Goal: Task Accomplishment & Management: Manage account settings

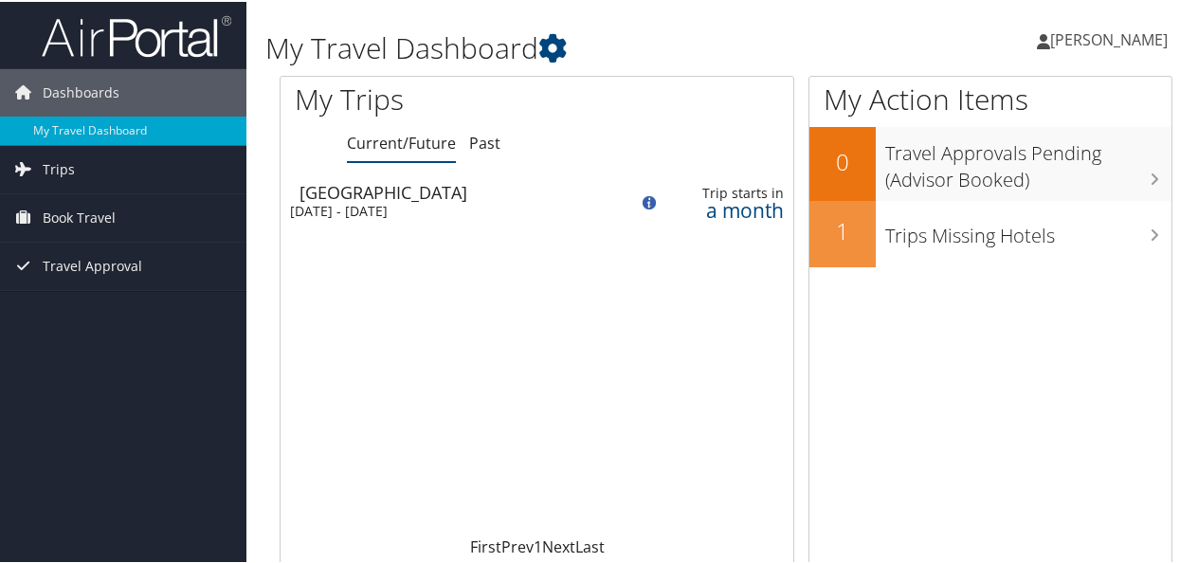
click at [1096, 42] on span "[PERSON_NAME]" at bounding box center [1109, 37] width 118 height 21
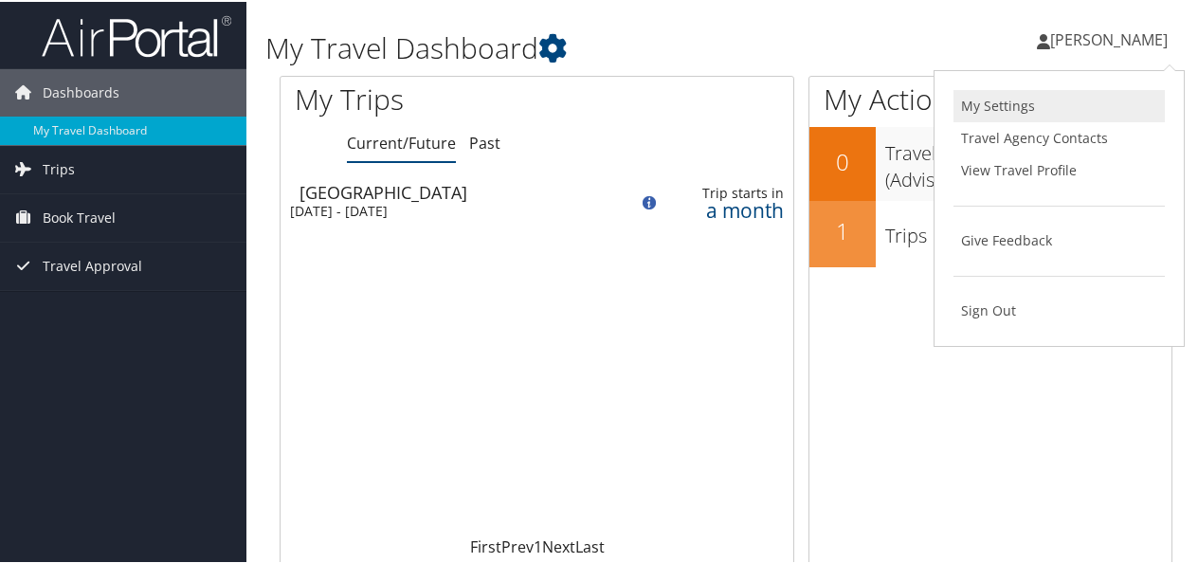
click at [999, 92] on link "My Settings" at bounding box center [1059, 104] width 211 height 32
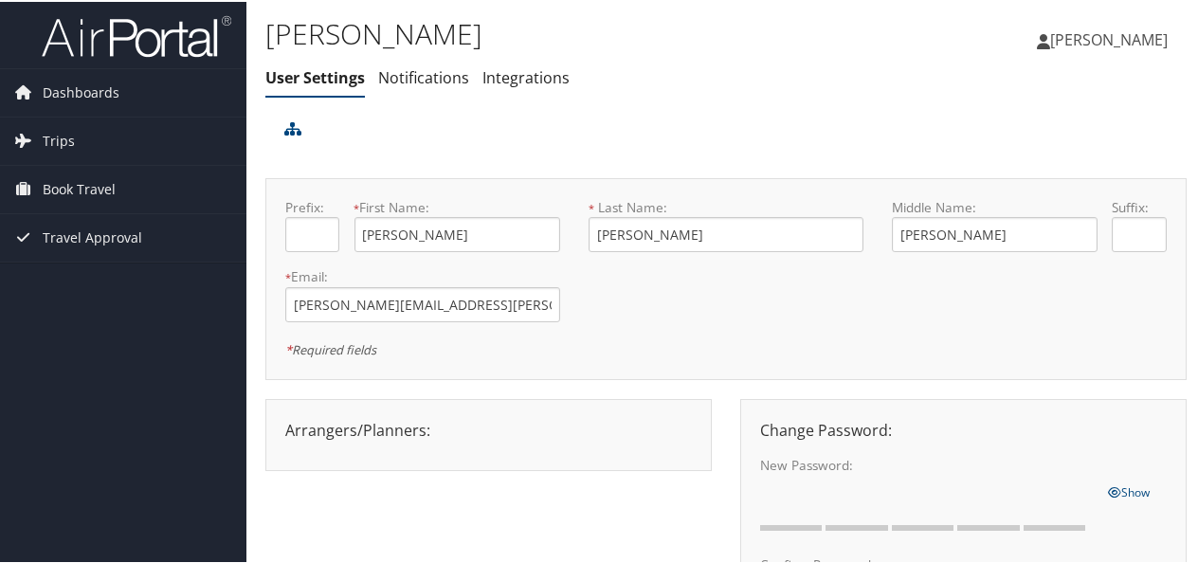
click at [1077, 53] on link "[PERSON_NAME]" at bounding box center [1112, 37] width 150 height 57
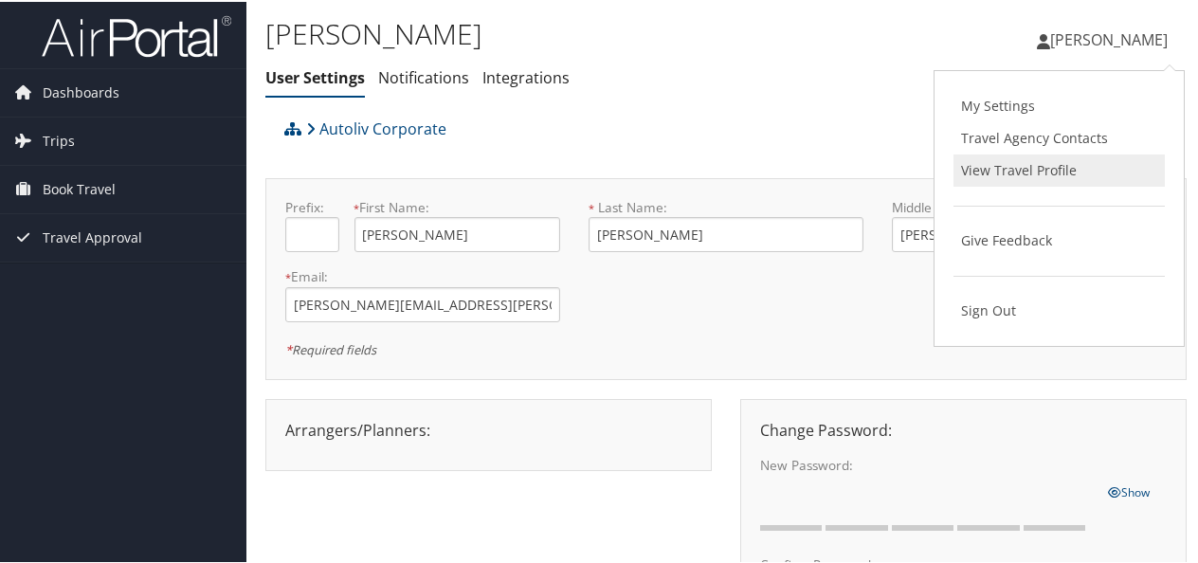
click at [1028, 168] on link "View Travel Profile" at bounding box center [1059, 169] width 211 height 32
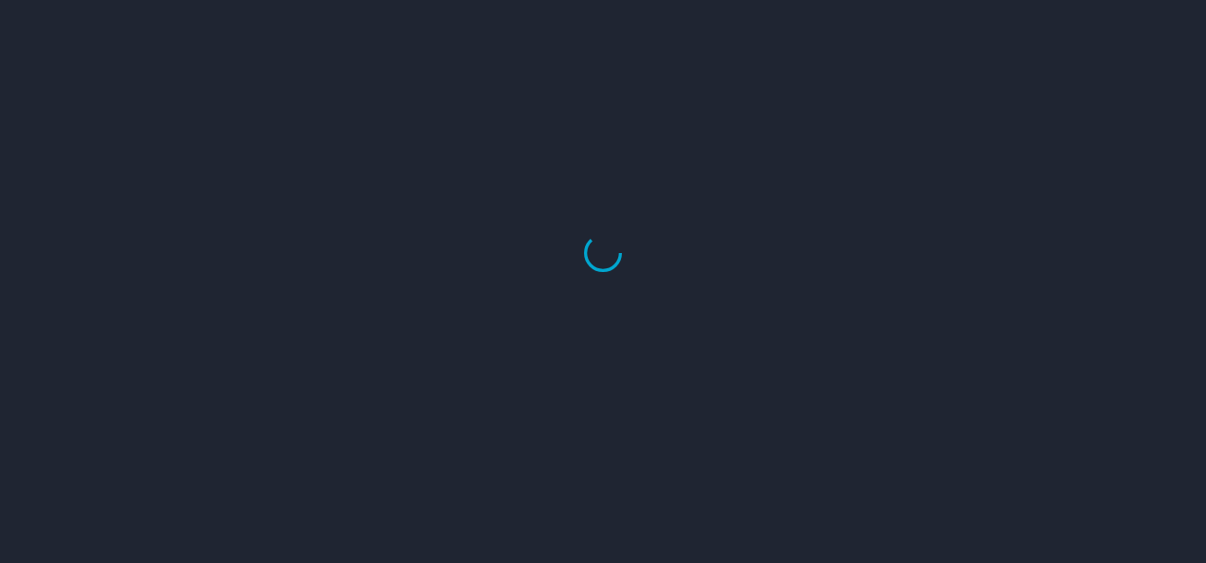
select select "US"
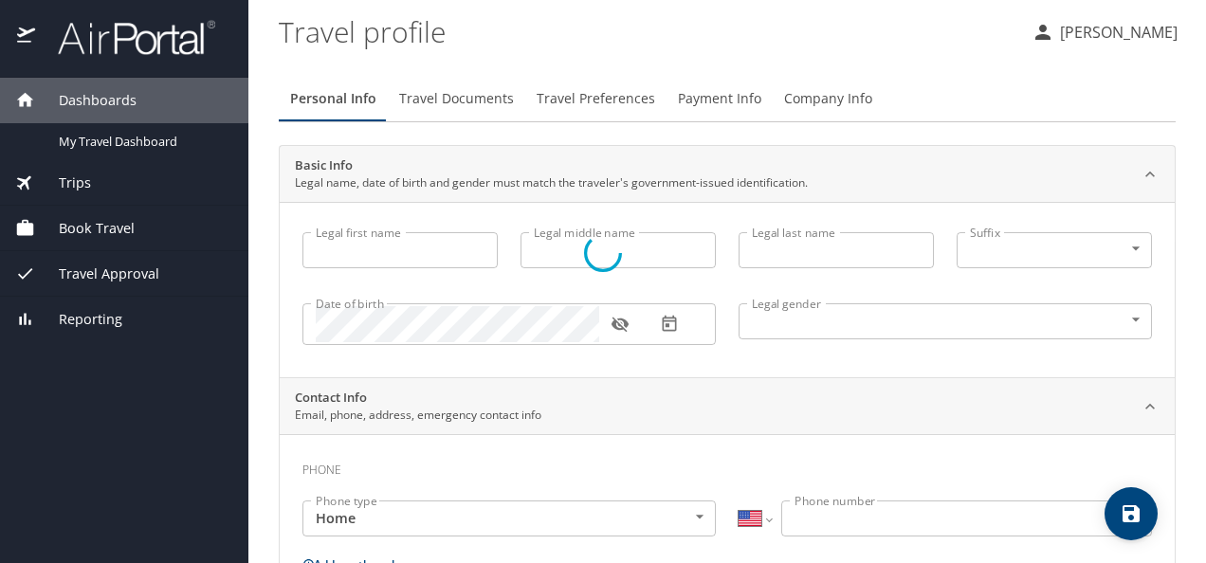
type input "[PERSON_NAME]"
type input "[DEMOGRAPHIC_DATA]"
type input "[PERSON_NAME]"
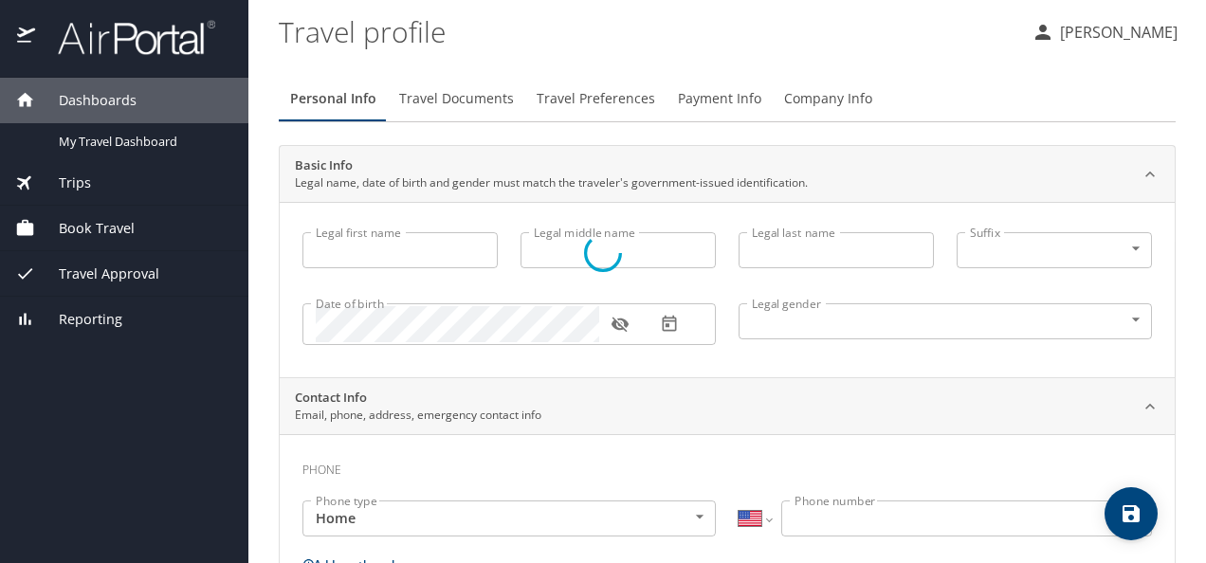
type input "[PERSON_NAME]"
select select "MX"
type input "461 118 3283"
type input "jairoenocmoreno@gmail.com"
select select "MX"
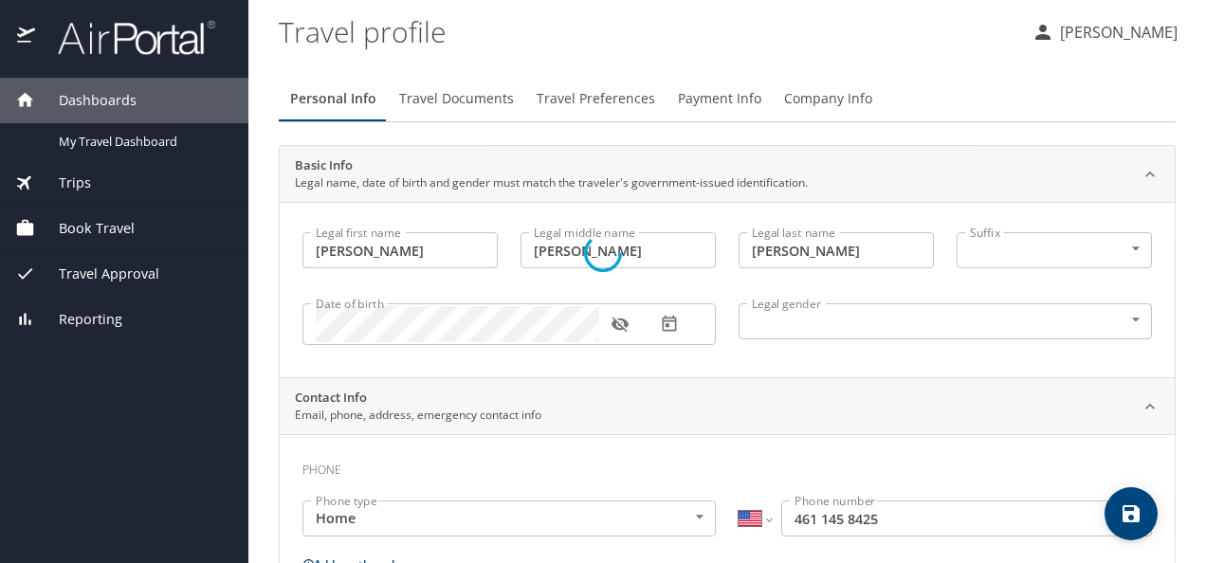
select select "MX"
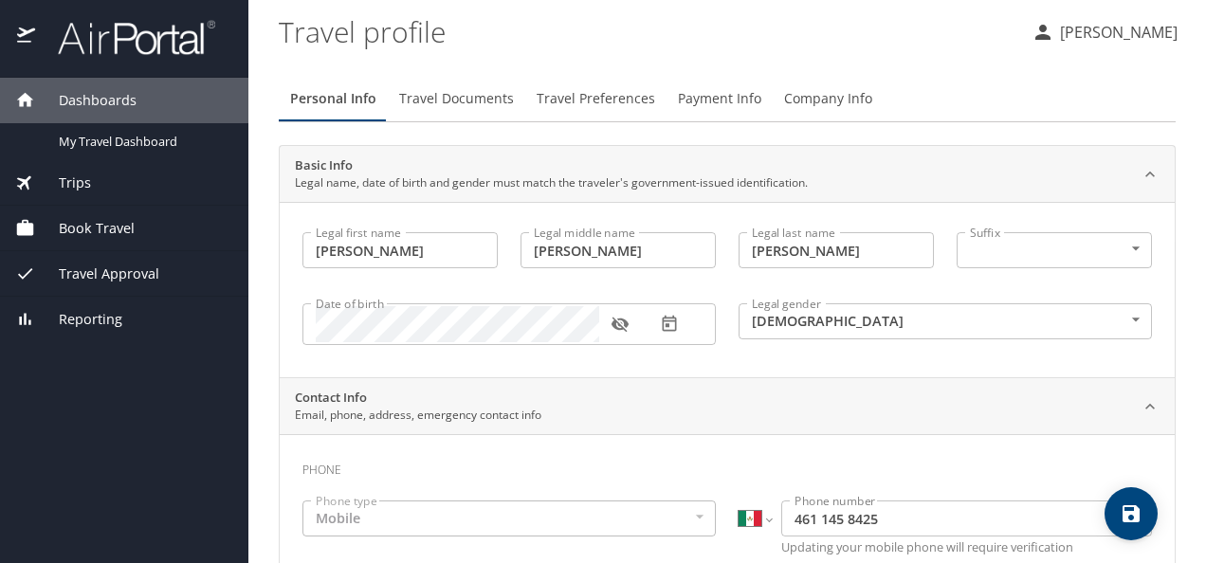
click at [576, 99] on span "Travel Preferences" at bounding box center [596, 99] width 119 height 24
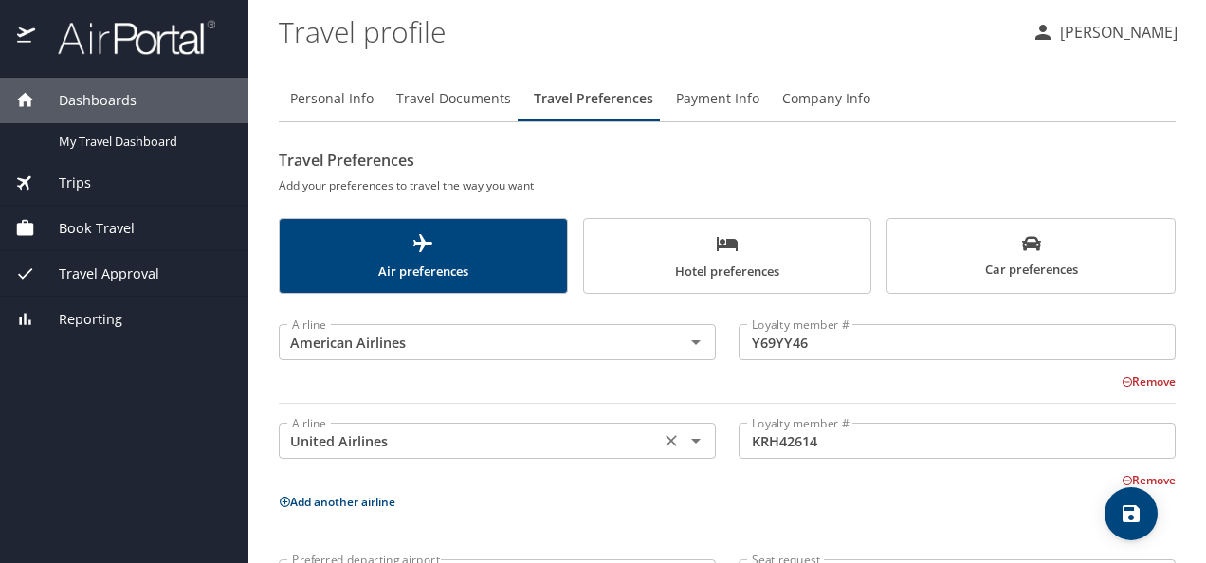
scroll to position [99, 0]
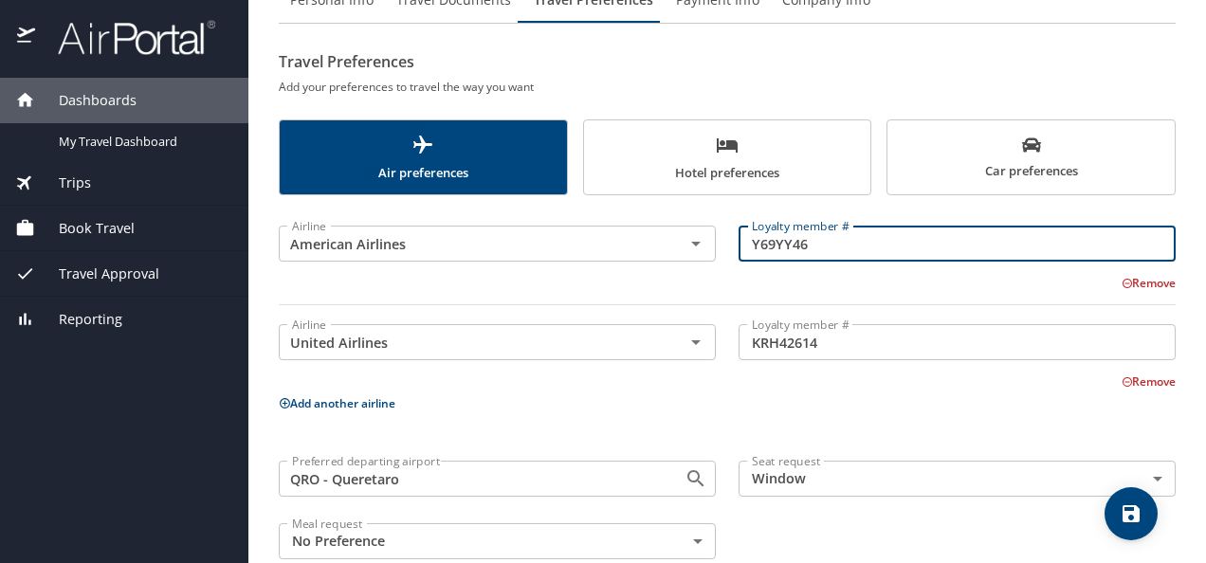
drag, startPoint x: 846, startPoint y: 250, endPoint x: 736, endPoint y: 250, distance: 110.0
click at [739, 250] on input "Y69YY46" at bounding box center [957, 244] width 437 height 36
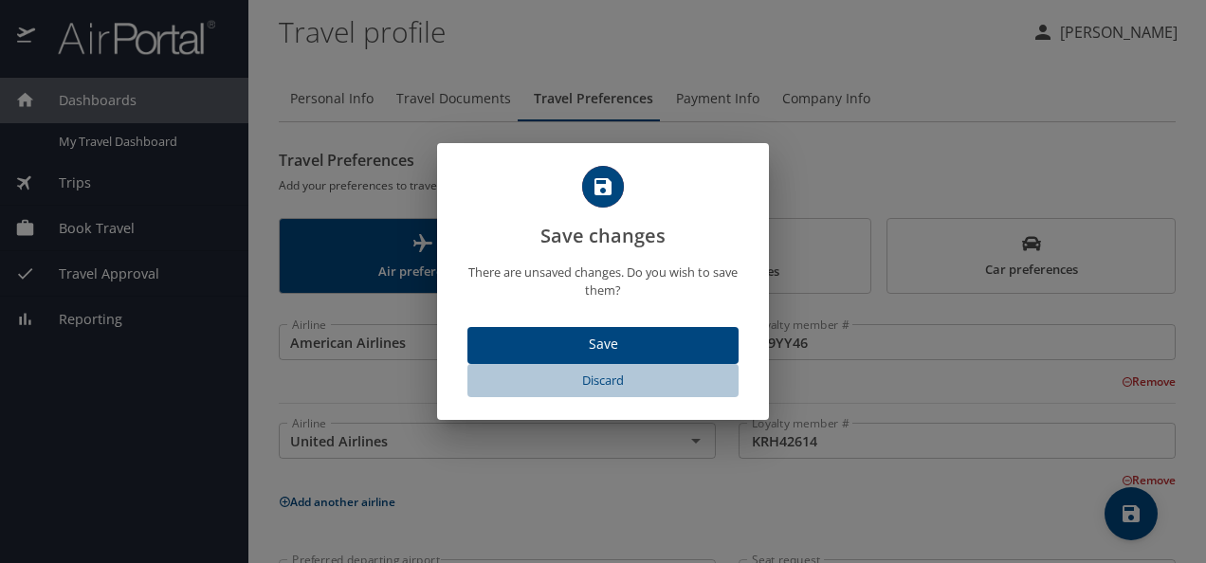
click at [612, 379] on span "Discard" at bounding box center [603, 381] width 256 height 22
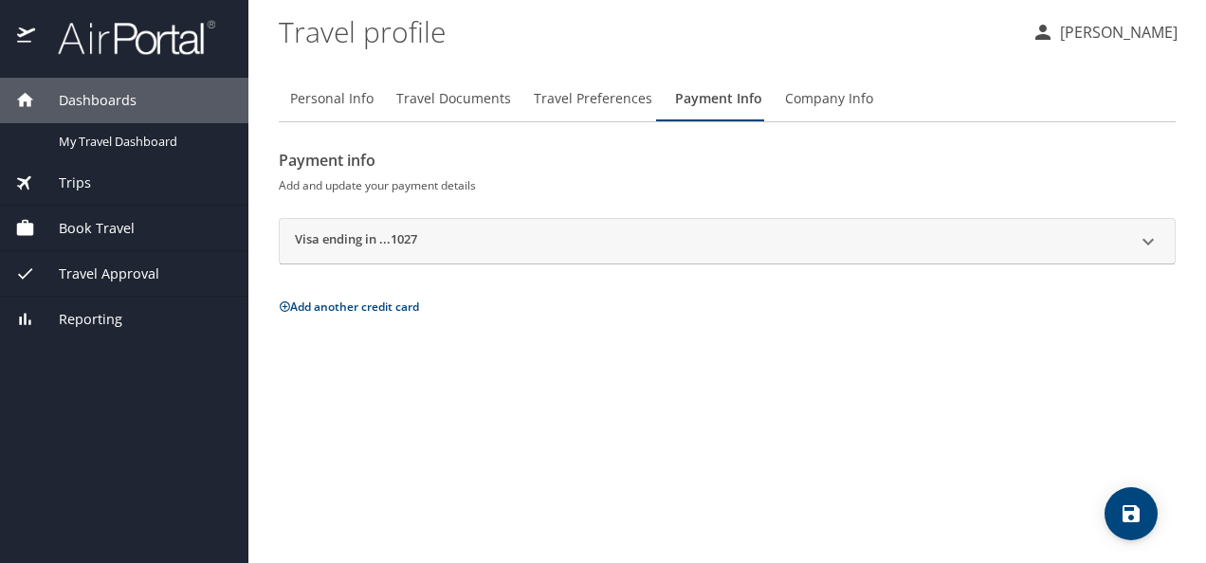
click at [394, 241] on h2 "Visa ending in ...1027" at bounding box center [356, 241] width 122 height 23
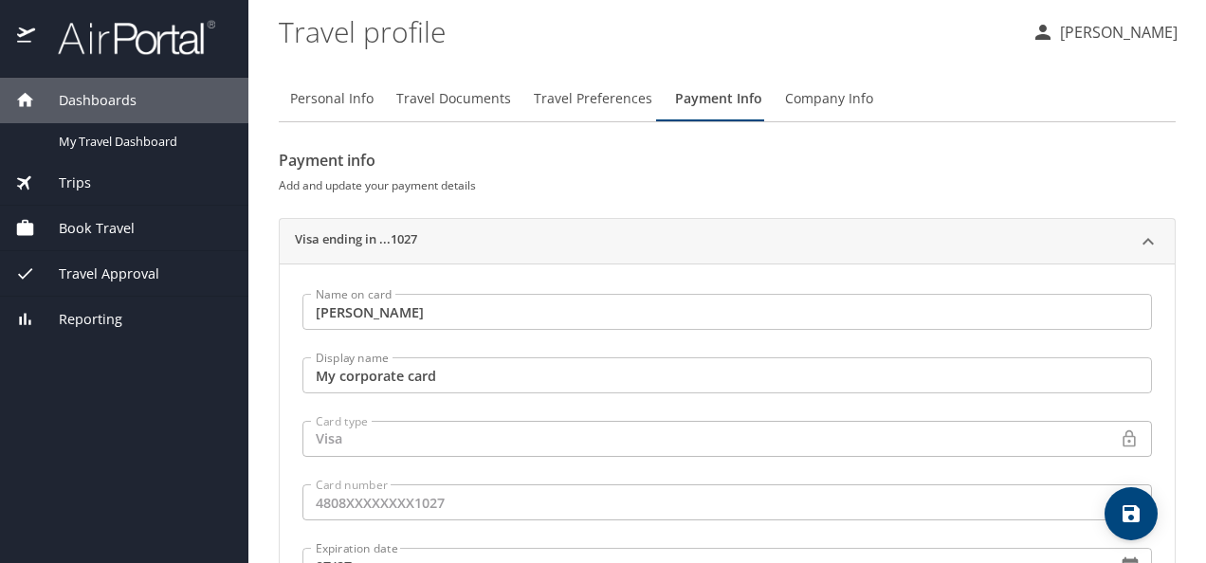
scroll to position [223, 0]
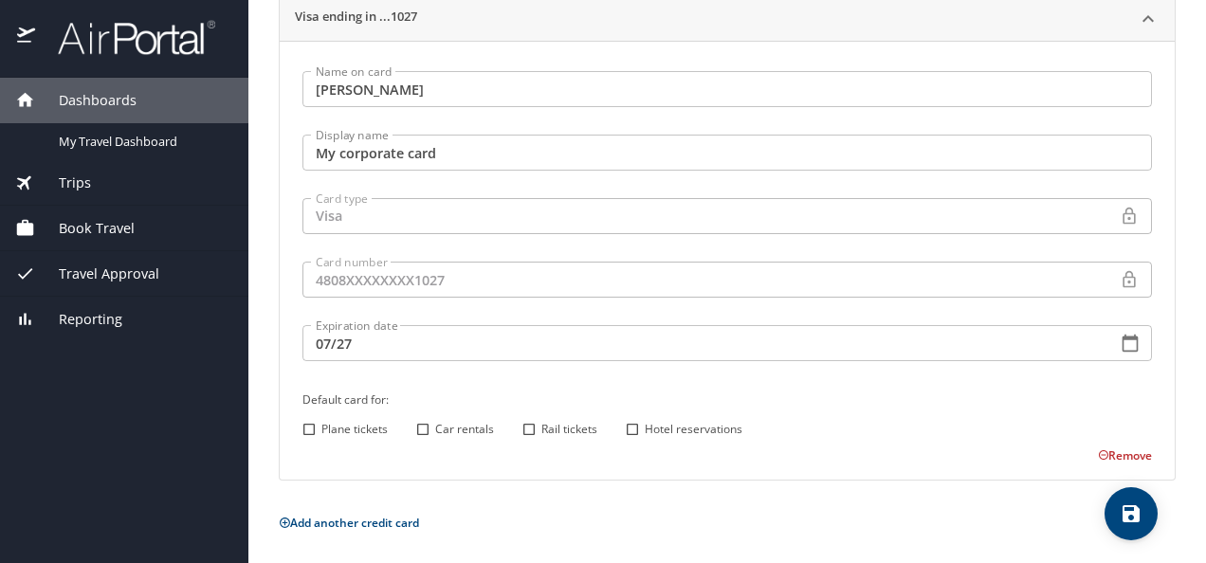
click at [630, 423] on input "Hotel reservations" at bounding box center [632, 429] width 25 height 25
checkbox input "true"
click at [523, 429] on input "Rail tickets" at bounding box center [529, 432] width 25 height 25
checkbox input "true"
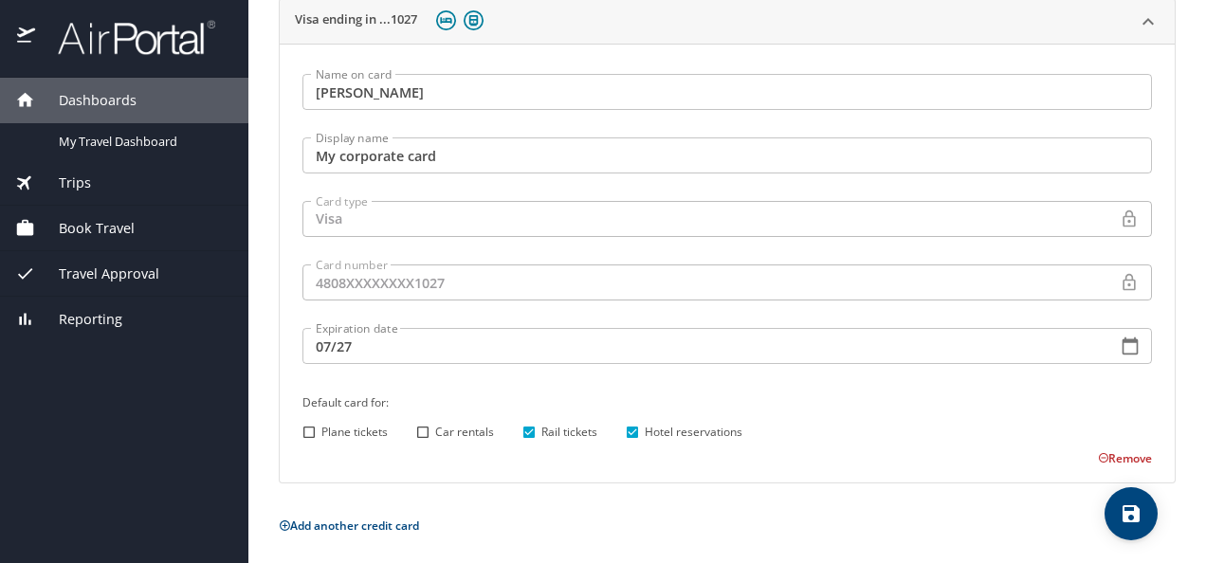
click at [419, 429] on input "Car rentals" at bounding box center [423, 432] width 25 height 25
checkbox input "true"
click at [303, 432] on input "Plane tickets" at bounding box center [309, 432] width 25 height 25
checkbox input "true"
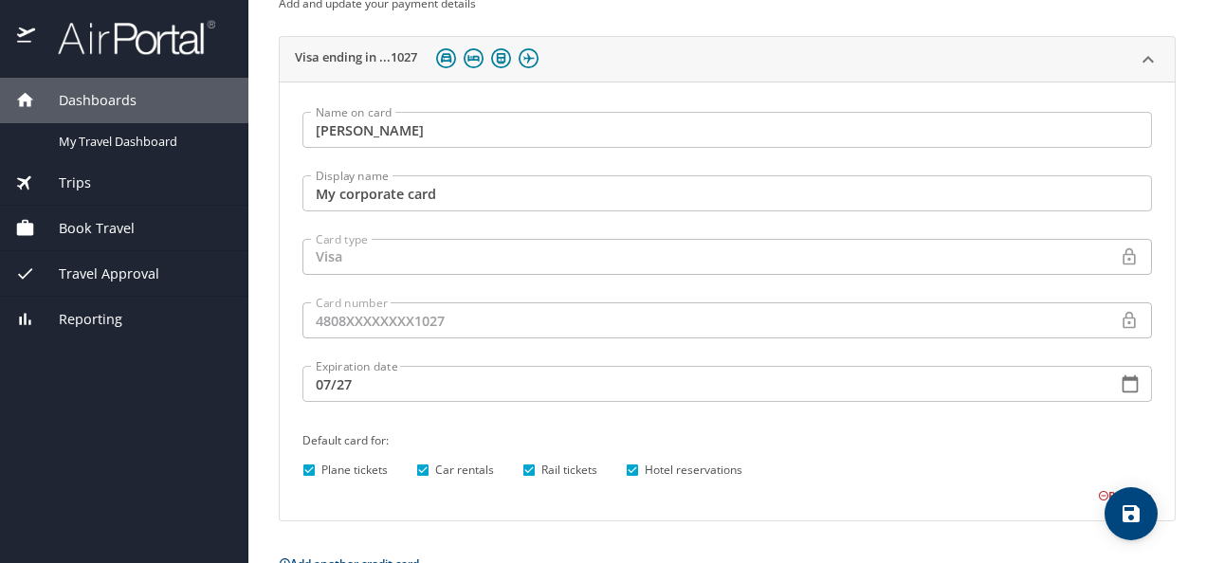
scroll to position [223, 0]
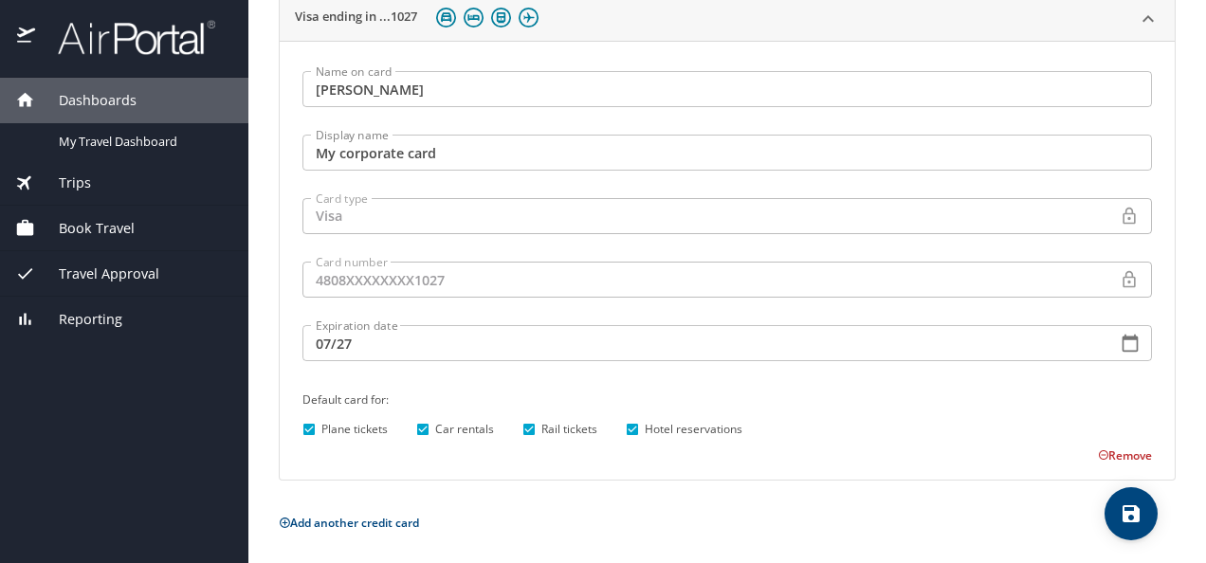
click at [1146, 500] on button "save" at bounding box center [1130, 513] width 53 height 53
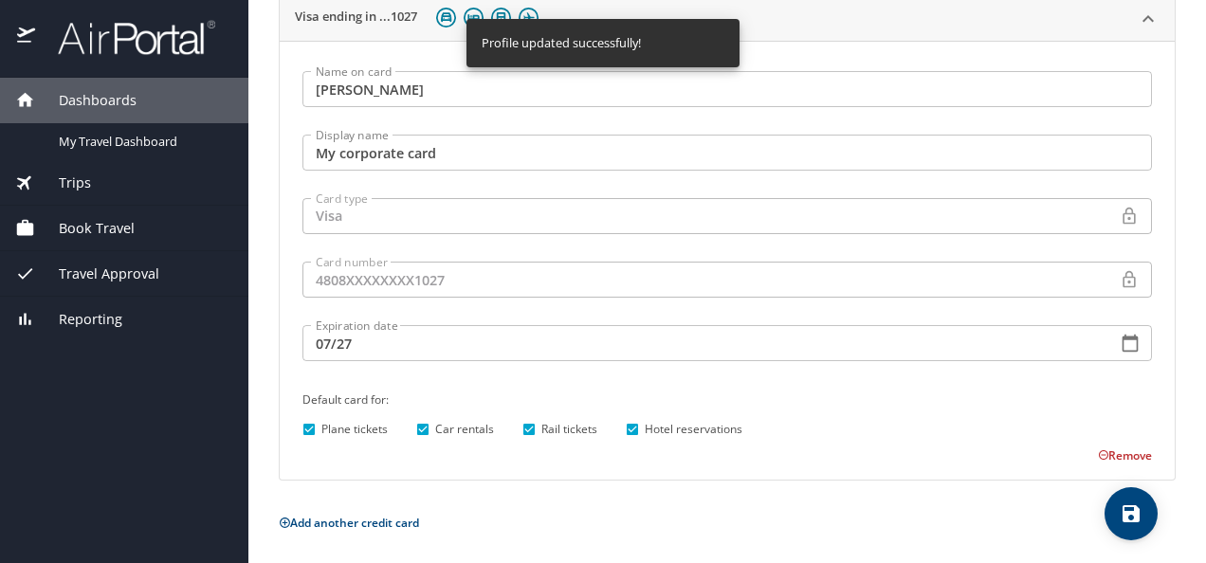
scroll to position [0, 0]
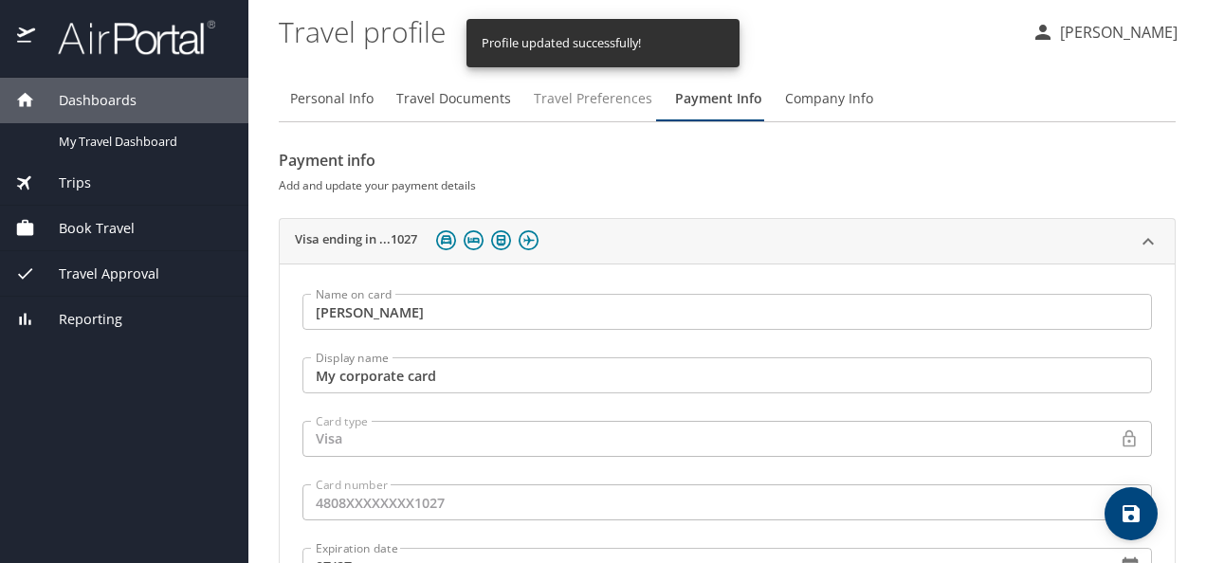
click at [597, 103] on span "Travel Preferences" at bounding box center [593, 99] width 119 height 24
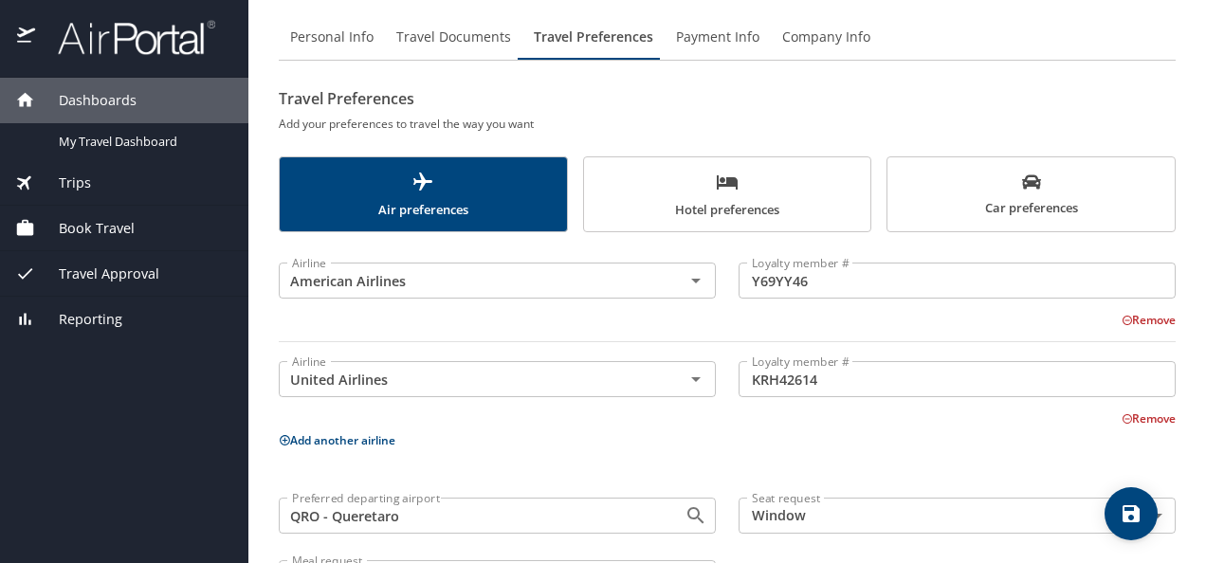
scroll to position [63, 0]
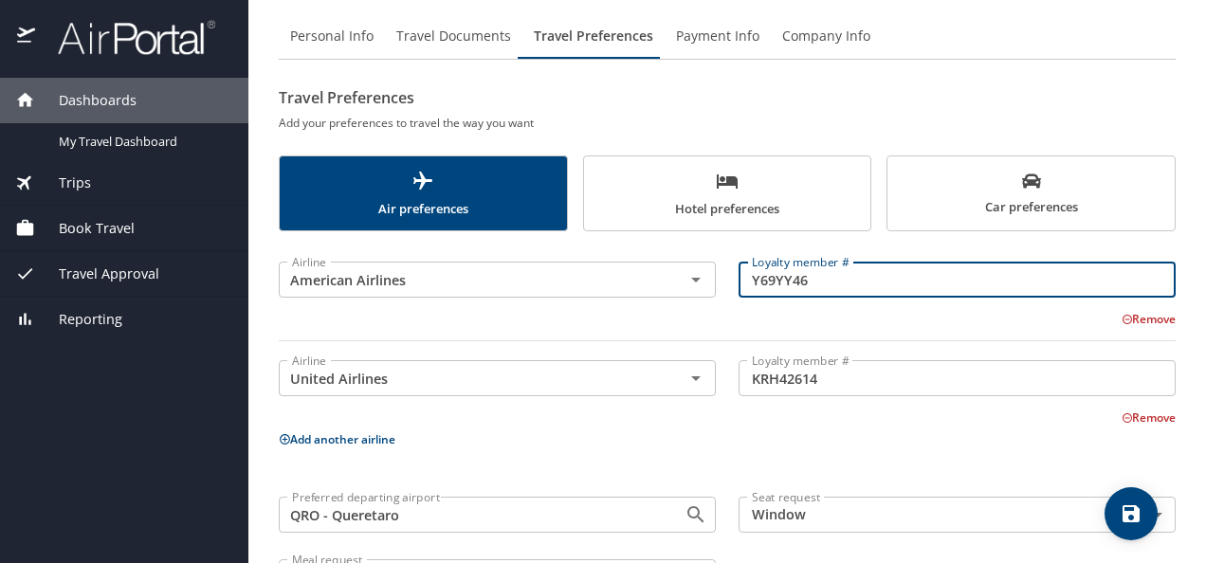
drag, startPoint x: 820, startPoint y: 285, endPoint x: 718, endPoint y: 270, distance: 103.5
click at [718, 270] on div "Airline American Airlines Airline Loyalty member # Y69YY46 Loyalty member # Rem…" at bounding box center [727, 298] width 920 height 110
